Goal: Task Accomplishment & Management: Manage account settings

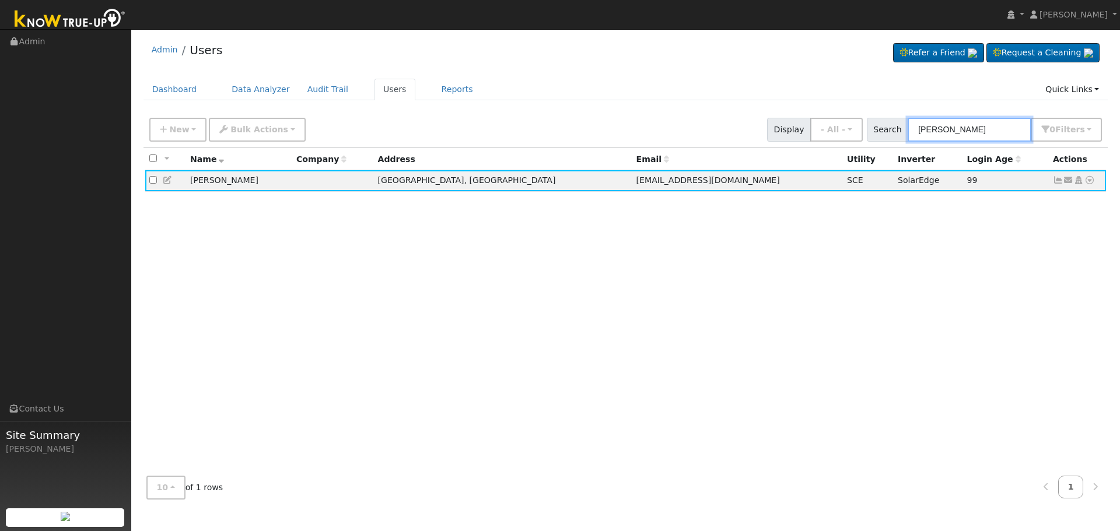
drag, startPoint x: 0, startPoint y: 0, endPoint x: 976, endPoint y: 126, distance: 984.2
click at [978, 125] on input "[PERSON_NAME]" at bounding box center [969, 130] width 124 height 24
drag, startPoint x: 844, startPoint y: 131, endPoint x: 707, endPoint y: 132, distance: 137.0
click at [708, 132] on div "New Add User Quick Add Quick Connect Quick Convert Lead Bulk Actions Send Email…" at bounding box center [625, 128] width 957 height 28
paste input "[PERSON_NAME]"
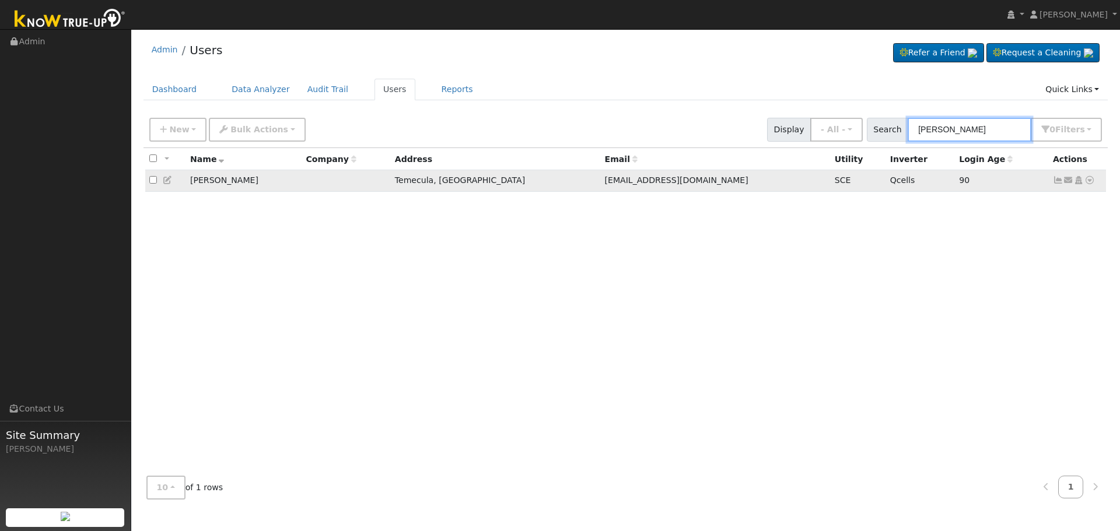
type input "[PERSON_NAME]"
click at [1057, 181] on icon at bounding box center [1057, 180] width 10 height 8
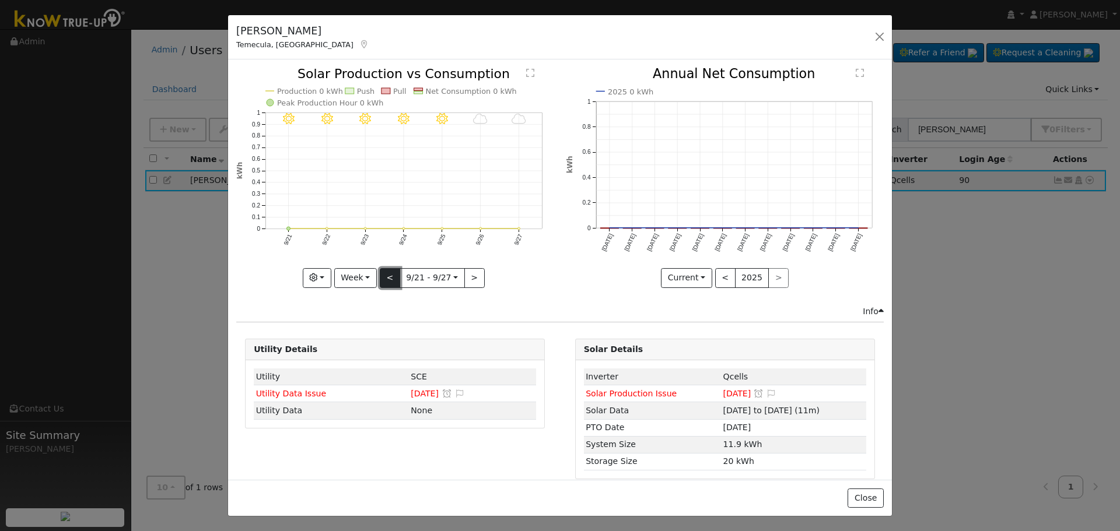
click at [390, 272] on button "<" at bounding box center [390, 278] width 20 height 20
click at [390, 272] on div at bounding box center [394, 178] width 317 height 220
click at [390, 272] on button "<" at bounding box center [390, 278] width 20 height 20
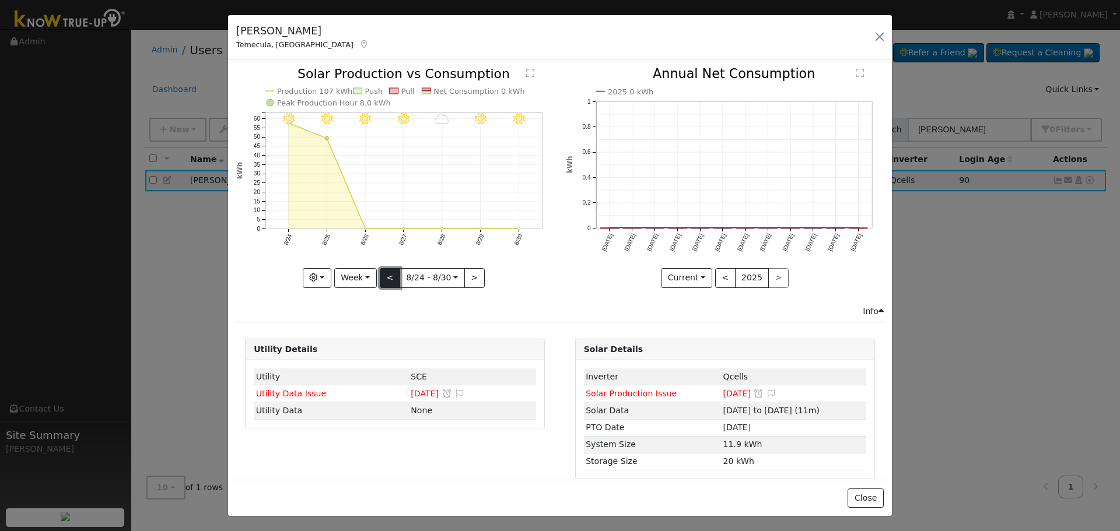
click at [390, 272] on button "<" at bounding box center [390, 278] width 20 height 20
type input "[DATE]"
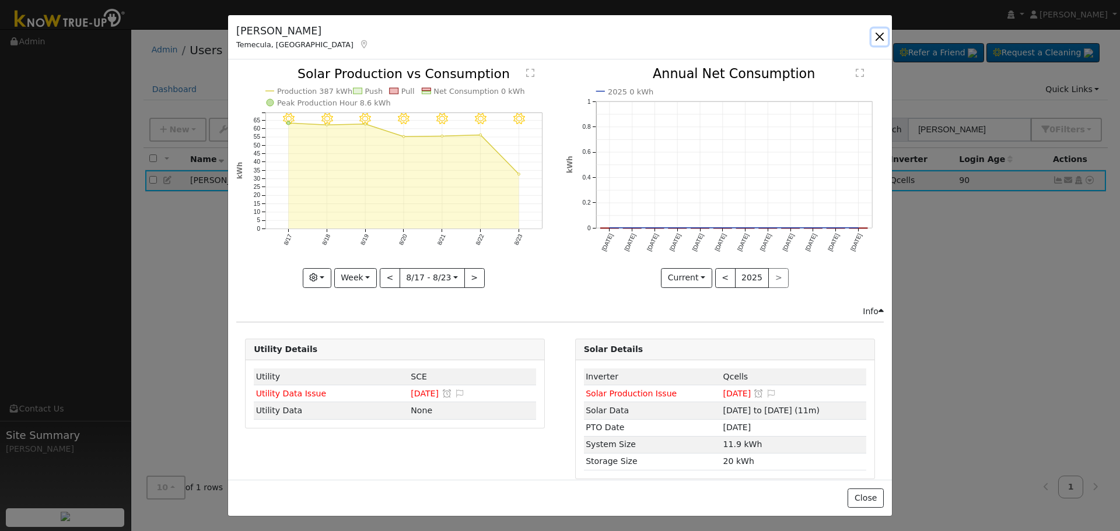
click at [882, 44] on button "button" at bounding box center [879, 37] width 16 height 16
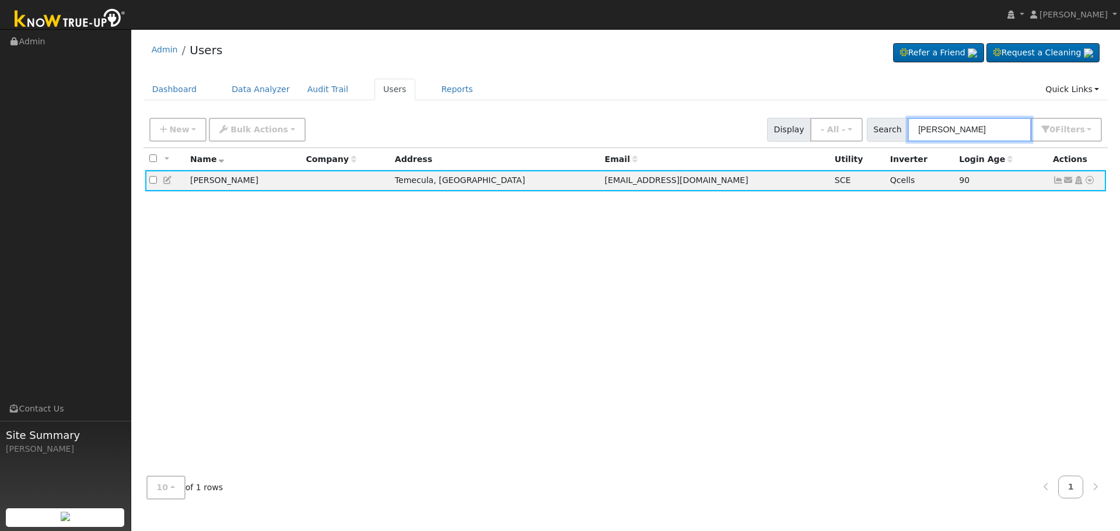
click at [1028, 134] on input "[PERSON_NAME]" at bounding box center [969, 130] width 124 height 24
click at [546, 145] on div "New Add User Quick Add Quick Connect Quick Convert Lead Bulk Actions Send Email…" at bounding box center [625, 130] width 964 height 36
paste input "[EMAIL_ADDRESS][DOMAIN_NAME]"
type input "[EMAIL_ADDRESS][DOMAIN_NAME]"
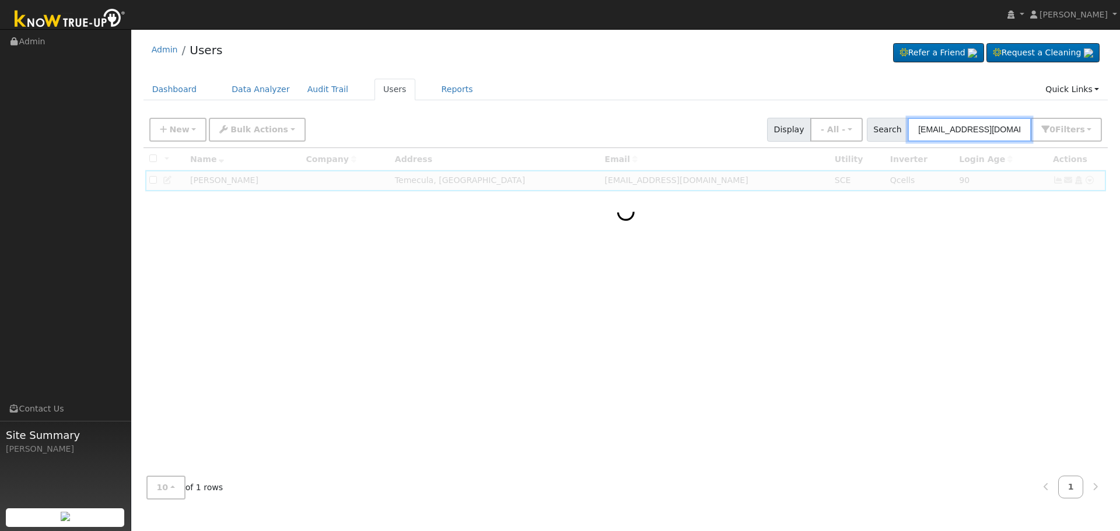
drag, startPoint x: 999, startPoint y: 132, endPoint x: 551, endPoint y: 134, distance: 447.8
click at [567, 132] on div "New Add User Quick Add Quick Connect Quick Convert Lead Bulk Actions Send Email…" at bounding box center [625, 128] width 957 height 28
